Goal: Complete application form

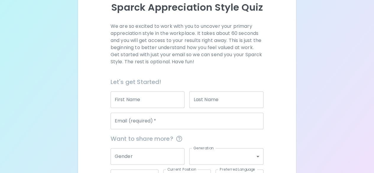
scroll to position [70, 0]
click at [150, 100] on input "First Name" at bounding box center [148, 99] width 74 height 17
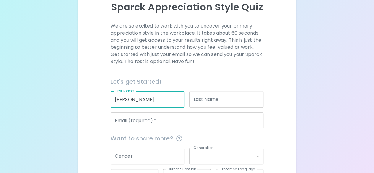
type input "[PERSON_NAME]"
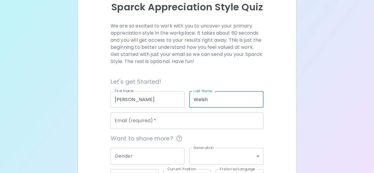
type input "Welsh"
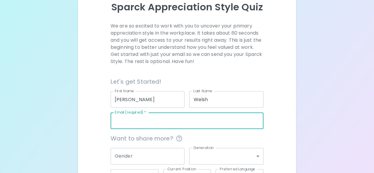
click at [156, 122] on input "Email (required)   *" at bounding box center [187, 120] width 153 height 17
type input "[EMAIL_ADDRESS][DOMAIN_NAME]"
click at [160, 159] on input "Gender" at bounding box center [148, 156] width 74 height 17
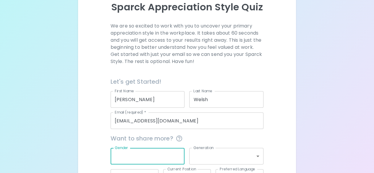
scroll to position [116, 0]
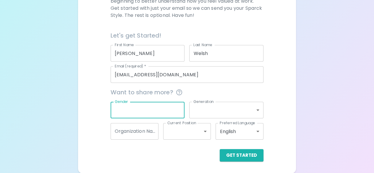
click at [242, 156] on button "Get Started" at bounding box center [242, 155] width 44 height 12
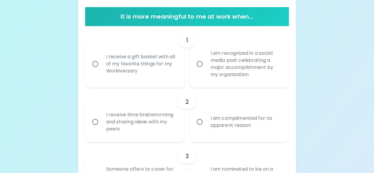
click at [242, 66] on div "I am recognized in a social media post celebrating a major accomplishment by my…" at bounding box center [246, 64] width 80 height 43
click at [206, 66] on input "I am recognized in a social media post celebrating a major accomplishment by my…" at bounding box center [199, 64] width 12 height 12
radio input "true"
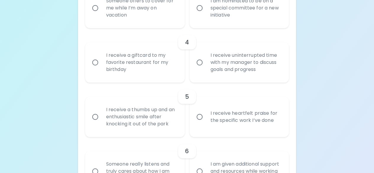
scroll to position [285, 0]
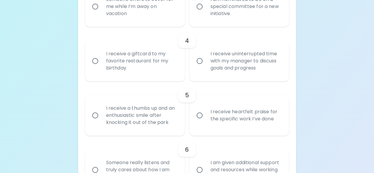
click at [226, 119] on div "I receive heartfelt praise for the specific work I’ve done" at bounding box center [246, 115] width 80 height 28
click at [206, 119] on input "I receive heartfelt praise for the specific work I’ve done" at bounding box center [199, 115] width 12 height 12
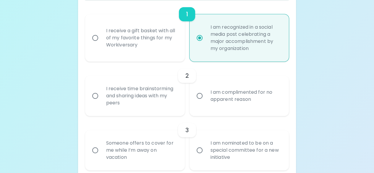
scroll to position [141, 0]
radio input "true"
click at [144, 92] on div "I receive time brainstorming and sharing ideas with my peers" at bounding box center [141, 95] width 80 height 35
click at [101, 92] on input "I receive time brainstorming and sharing ideas with my peers" at bounding box center [95, 96] width 12 height 12
radio input "false"
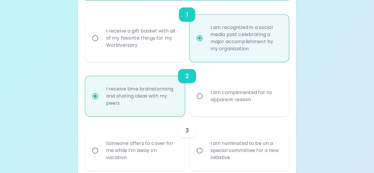
scroll to position [189, 0]
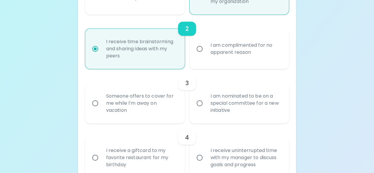
radio input "true"
click at [137, 103] on div "Someone offers to cover for me while I’m away on vacation" at bounding box center [141, 102] width 80 height 35
click at [101, 103] on input "Someone offers to cover for me while I’m away on vacation" at bounding box center [95, 103] width 12 height 12
radio input "false"
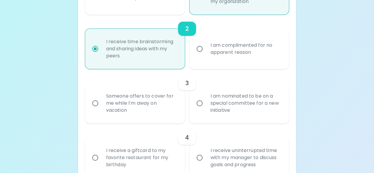
radio input "true"
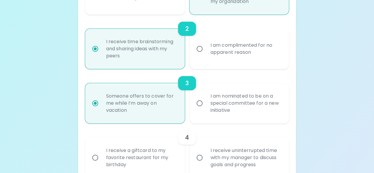
scroll to position [236, 0]
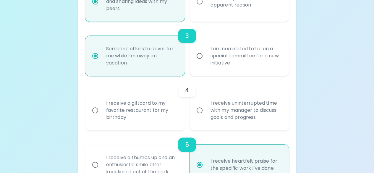
radio input "true"
click at [124, 107] on div "I receive a giftcard to my favorite restaurant for my birthday" at bounding box center [141, 110] width 80 height 35
click at [101, 107] on input "I receive a giftcard to my favorite restaurant for my birthday" at bounding box center [95, 110] width 12 height 12
radio input "false"
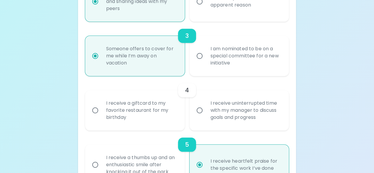
radio input "false"
radio input "true"
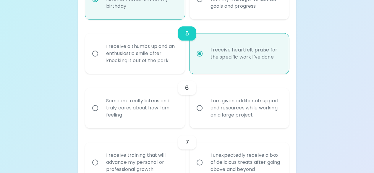
scroll to position [347, 0]
radio input "true"
click at [242, 108] on div "I am given additional support and resources while working on a large project" at bounding box center [246, 108] width 80 height 35
click at [206, 108] on input "I am given additional support and resources while working on a large project" at bounding box center [199, 108] width 12 height 12
radio input "false"
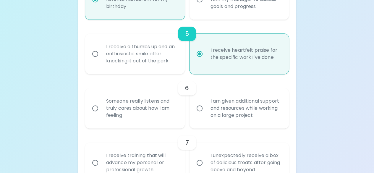
radio input "false"
radio input "true"
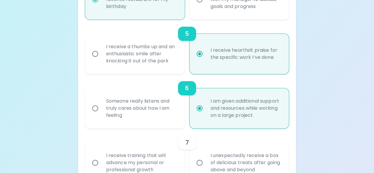
scroll to position [394, 0]
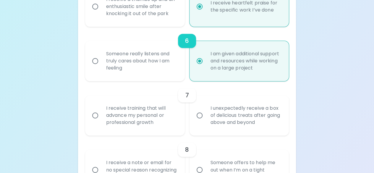
radio input "true"
click at [239, 111] on div "I unexpectedly receive a box of delicious treats after going above and beyond" at bounding box center [246, 115] width 80 height 35
click at [206, 111] on input "I unexpectedly receive a box of delicious treats after going above and beyond" at bounding box center [199, 115] width 12 height 12
radio input "false"
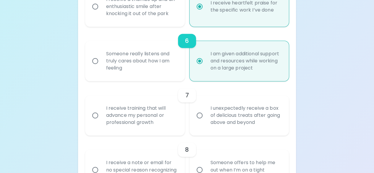
radio input "false"
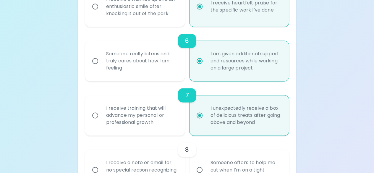
scroll to position [442, 0]
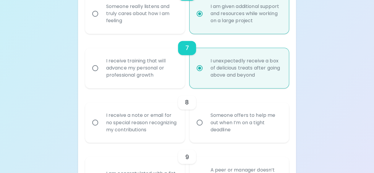
radio input "true"
click at [156, 117] on div "I receive a note or email for no special reason recognizing my contributions" at bounding box center [141, 122] width 80 height 35
click at [101, 117] on input "I receive a note or email for no special reason recognizing my contributions" at bounding box center [95, 122] width 12 height 12
radio input "false"
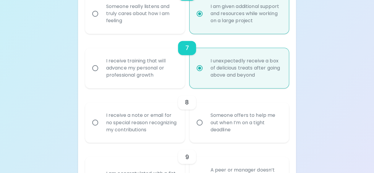
radio input "false"
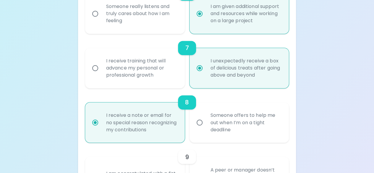
scroll to position [489, 0]
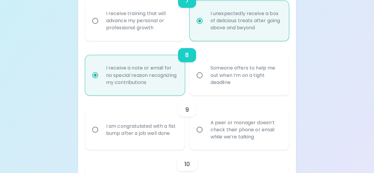
radio input "true"
click at [232, 126] on div "A peer or manager doesn’t check their phone or email while we’re talking" at bounding box center [246, 129] width 80 height 35
click at [206, 126] on input "A peer or manager doesn’t check their phone or email while we’re talking" at bounding box center [199, 129] width 12 height 12
radio input "false"
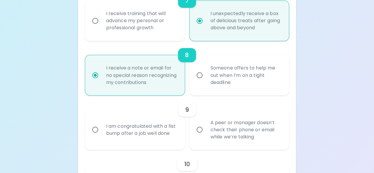
radio input "false"
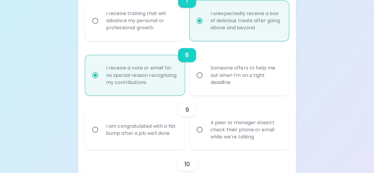
scroll to position [536, 0]
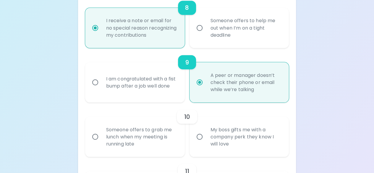
radio input "true"
click at [131, 132] on div "Someone offers to grab me lunch when my meeting is running late" at bounding box center [141, 136] width 80 height 35
click at [101, 132] on input "Someone offers to grab me lunch when my meeting is running late" at bounding box center [95, 136] width 12 height 12
radio input "false"
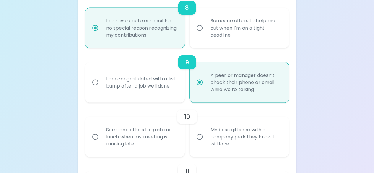
radio input "false"
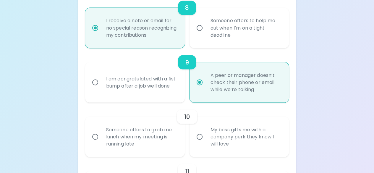
radio input "false"
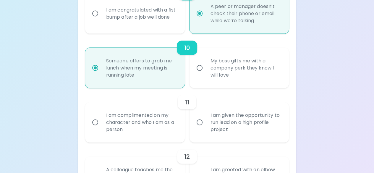
scroll to position [605, 0]
radio input "true"
click at [134, 117] on div "I am complimented on my character and who I am as a person" at bounding box center [141, 121] width 80 height 35
click at [101, 117] on input "I am complimented on my character and who I am as a person" at bounding box center [95, 122] width 12 height 12
radio input "false"
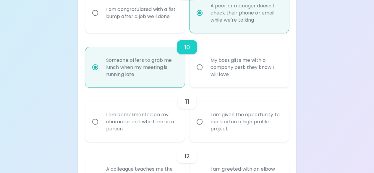
radio input "false"
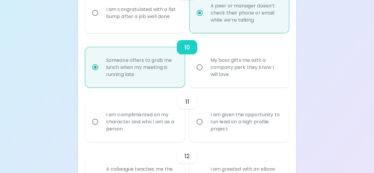
radio input "false"
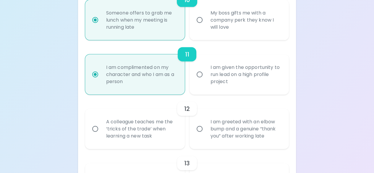
radio input "true"
click at [245, 127] on div "I am greeted with an elbow bump and a genuine “thank you” after working late" at bounding box center [246, 128] width 80 height 35
click at [206, 127] on input "I am greeted with an elbow bump and a genuine “thank you” after working late" at bounding box center [199, 129] width 12 height 12
radio input "false"
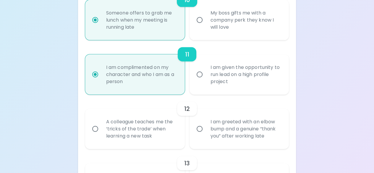
radio input "false"
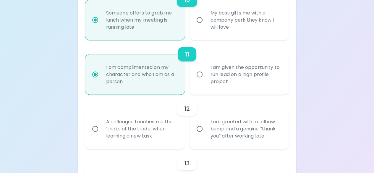
radio input "false"
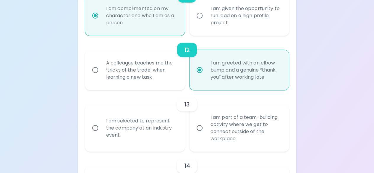
scroll to position [719, 0]
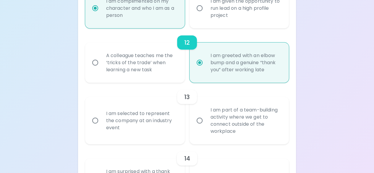
radio input "true"
click at [157, 119] on div "I am selected to represent the company at an industry event" at bounding box center [141, 120] width 80 height 35
click at [101, 119] on input "I am selected to represent the company at an industry event" at bounding box center [95, 120] width 12 height 12
radio input "false"
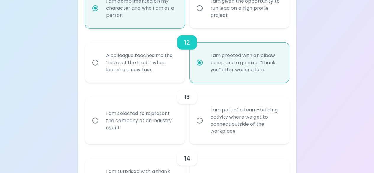
radio input "false"
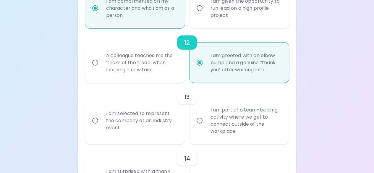
radio input "false"
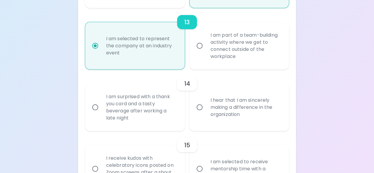
scroll to position [794, 0]
radio input "true"
click at [155, 108] on div "I am surprised with a thank you card and a tasty beverage after working a late …" at bounding box center [141, 106] width 80 height 43
click at [101, 108] on input "I am surprised with a thank you card and a tasty beverage after working a late …" at bounding box center [95, 106] width 12 height 12
radio input "false"
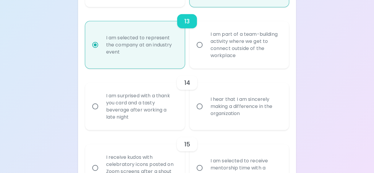
radio input "false"
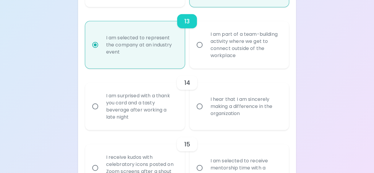
radio input "false"
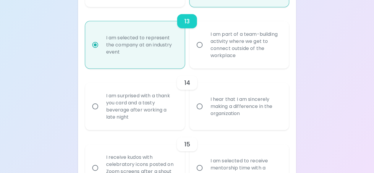
radio input "false"
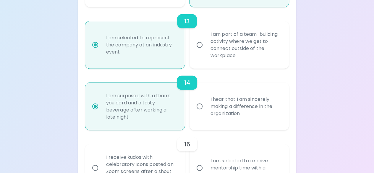
scroll to position [842, 0]
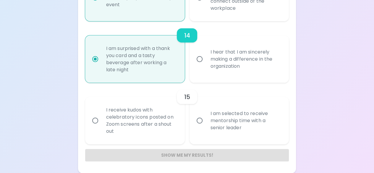
radio input "true"
click at [157, 108] on div "I receive kudos with celebratory icons posted on Zoom screens after a shout out" at bounding box center [141, 120] width 80 height 43
click at [101, 114] on input "I receive kudos with celebratory icons posted on Zoom screens after a shout out" at bounding box center [95, 120] width 12 height 12
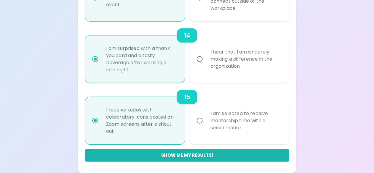
radio input "false"
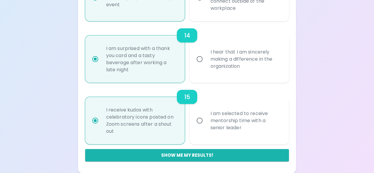
radio input "false"
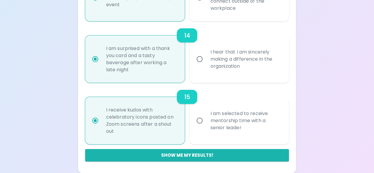
radio input "false"
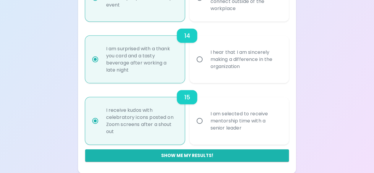
radio input "true"
click at [202, 155] on button "Show me my results!" at bounding box center [187, 155] width 204 height 12
radio input "false"
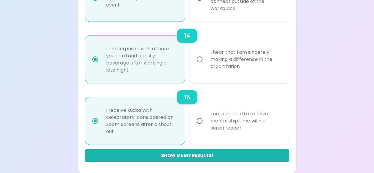
radio input "false"
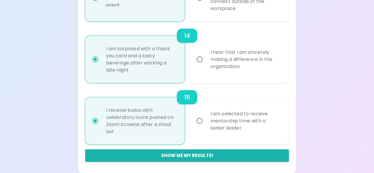
radio input "false"
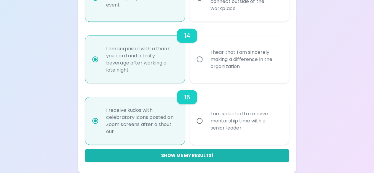
radio input "false"
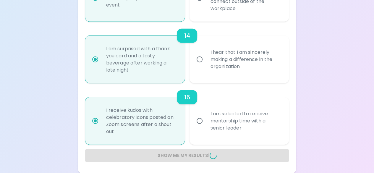
radio input "false"
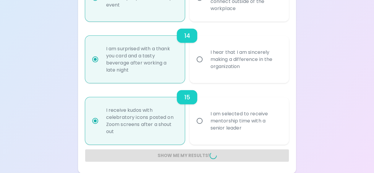
radio input "false"
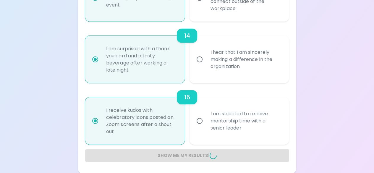
radio input "false"
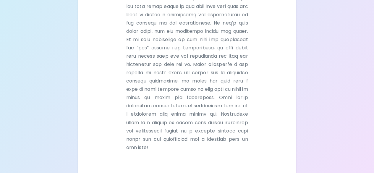
scroll to position [453, 0]
